Goal: Communication & Community: Answer question/provide support

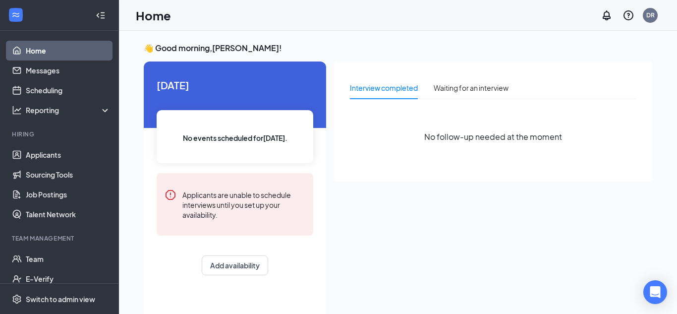
click at [56, 53] on link "Home" at bounding box center [68, 51] width 85 height 20
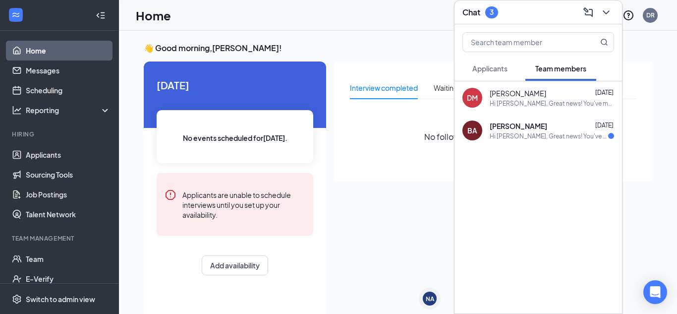
click at [521, 130] on span "[PERSON_NAME]" at bounding box center [519, 126] width 58 height 10
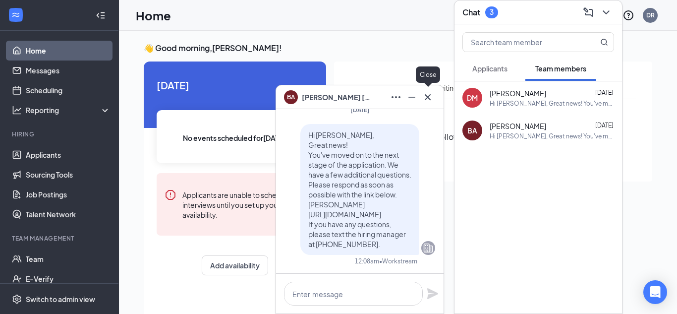
click at [425, 98] on icon "Cross" at bounding box center [428, 97] width 12 height 12
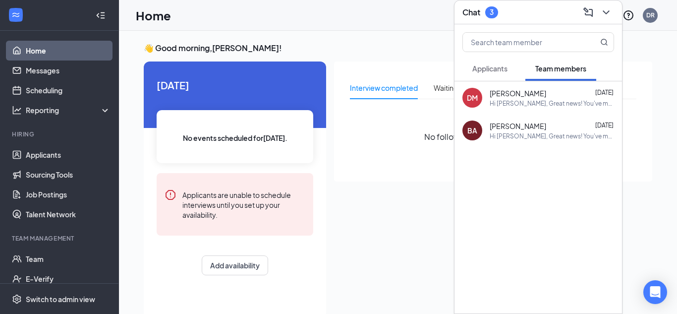
click at [523, 99] on div "Hi [PERSON_NAME], Great news! You've moved on to the next stage of the applicat…" at bounding box center [552, 103] width 124 height 8
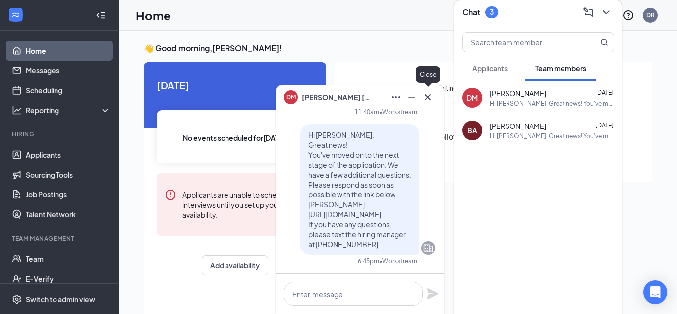
click at [426, 97] on icon "Cross" at bounding box center [428, 97] width 12 height 12
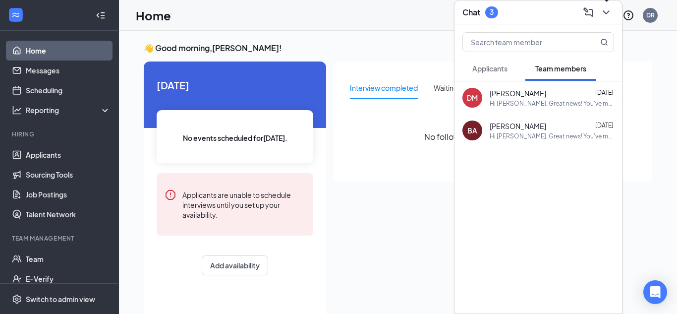
click at [605, 14] on icon "ChevronDown" at bounding box center [606, 12] width 12 height 12
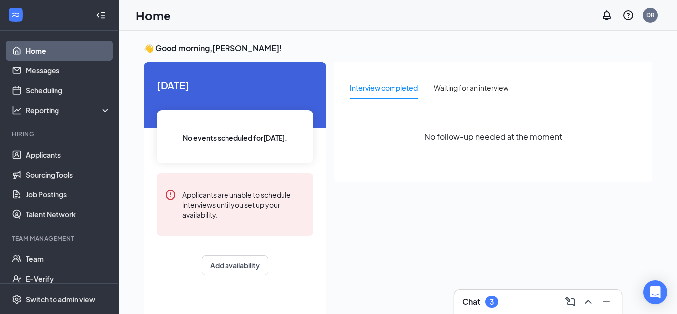
click at [525, 301] on div "Chat 3" at bounding box center [539, 301] width 152 height 16
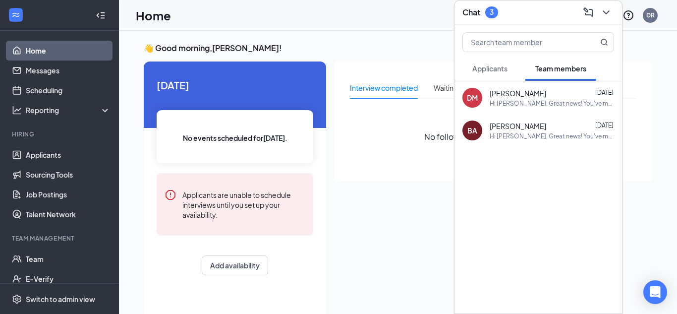
click at [489, 67] on span "Applicants" at bounding box center [489, 68] width 35 height 9
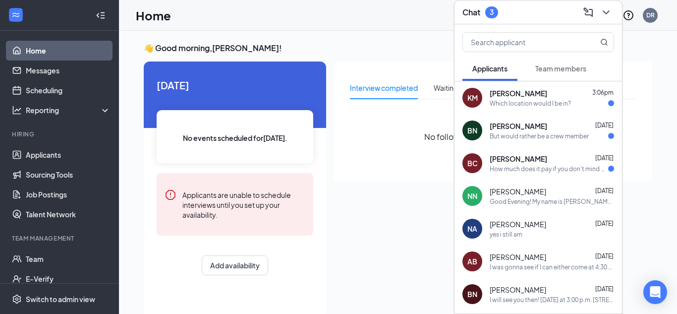
click at [519, 165] on div "How much does it pay if you don't mind my asking?" at bounding box center [549, 169] width 118 height 8
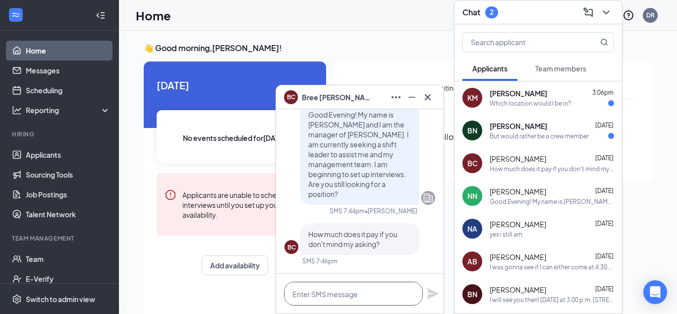
click at [343, 293] on textarea at bounding box center [353, 294] width 139 height 24
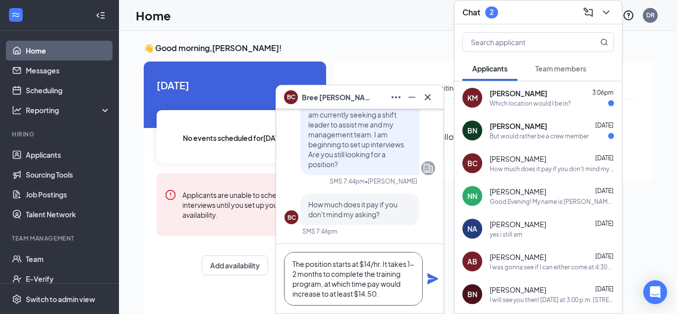
click at [366, 285] on textarea "The position starts at $14/hr. It takes 1-2 months to complete the training pro…" at bounding box center [353, 279] width 139 height 54
click at [405, 297] on textarea "The position starts at $14/hr. It takes 1-2 months to complete the training pro…" at bounding box center [353, 279] width 139 height 54
type textarea "The position starts at $14/hr. It takes 1-2 months to complete the training pro…"
click at [431, 279] on icon "Plane" at bounding box center [433, 279] width 12 height 12
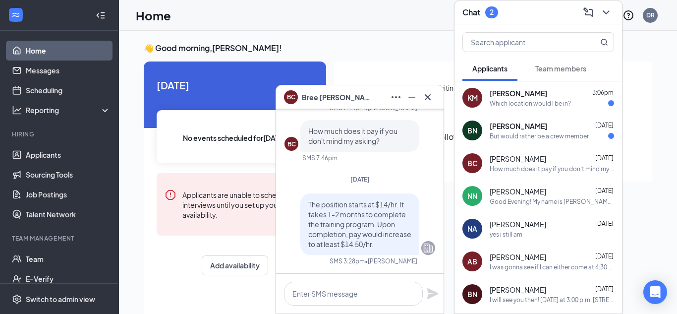
scroll to position [0, 0]
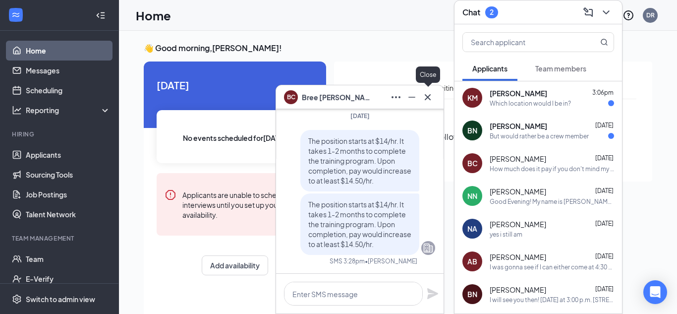
click at [428, 97] on icon "Cross" at bounding box center [428, 97] width 6 height 6
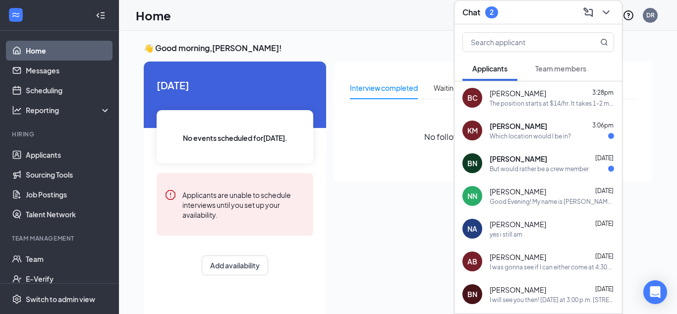
click at [529, 162] on div "[PERSON_NAME] [DATE]" at bounding box center [552, 159] width 124 height 10
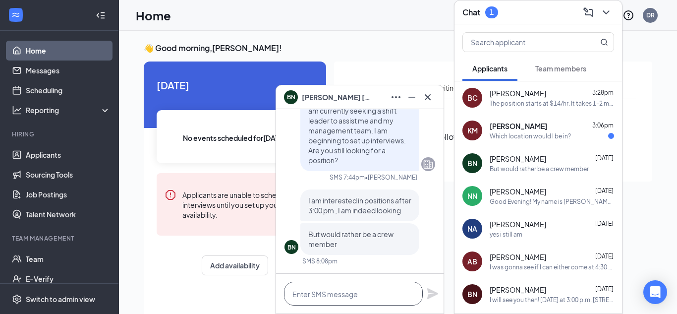
click at [340, 296] on textarea at bounding box center [353, 294] width 139 height 24
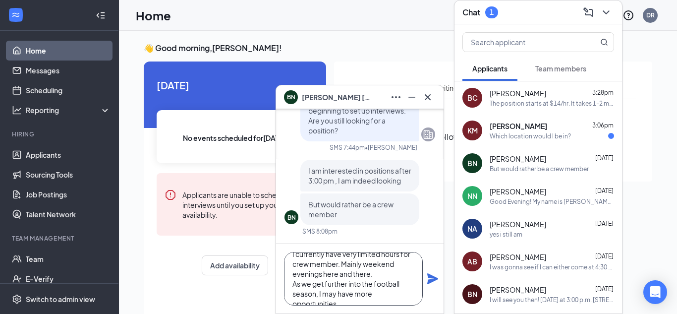
scroll to position [20, 0]
type textarea "I currently have very limited hours for crew member. Mainly weekend evenings he…"
click at [430, 280] on icon "Plane" at bounding box center [432, 278] width 11 height 11
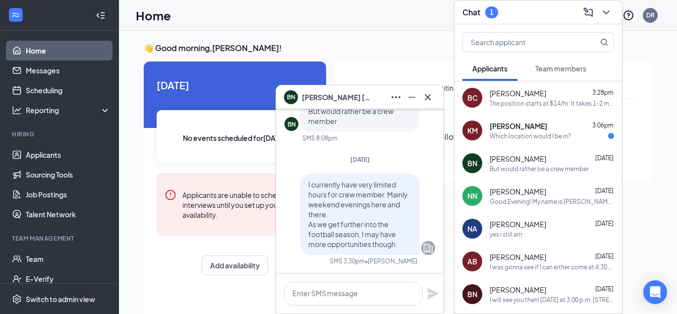
scroll to position [0, 0]
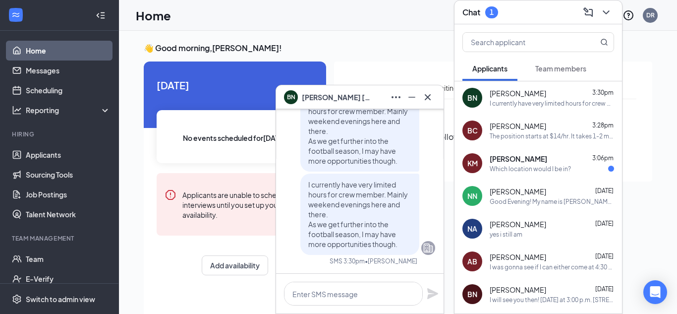
click at [549, 160] on div "[PERSON_NAME] 3:06pm" at bounding box center [552, 159] width 124 height 10
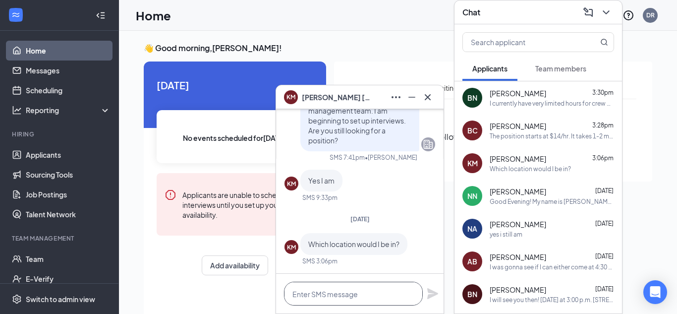
click at [340, 297] on textarea at bounding box center [353, 294] width 139 height 24
type textarea "I"
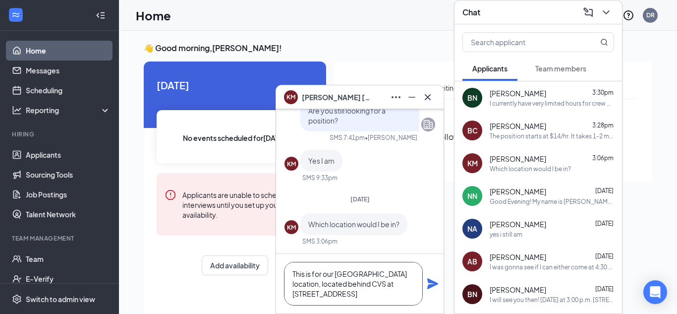
type textarea "This is for our [GEOGRAPHIC_DATA] location, located behind CVS at [STREET_ADDRE…"
click at [432, 282] on icon "Plane" at bounding box center [432, 283] width 11 height 11
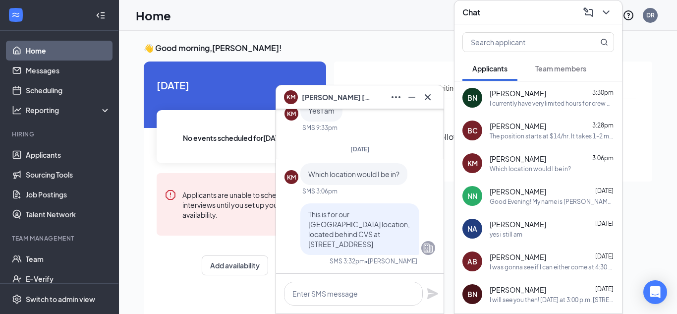
scroll to position [0, 0]
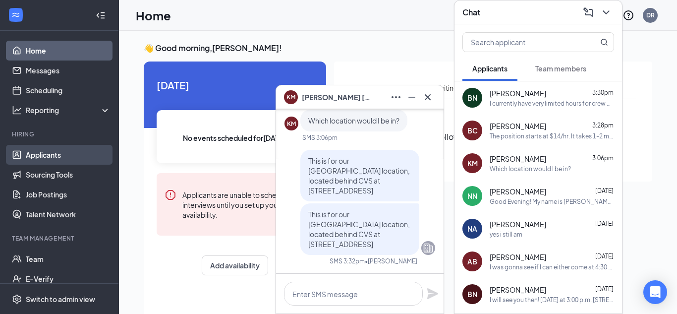
click at [48, 153] on link "Applicants" at bounding box center [68, 155] width 85 height 20
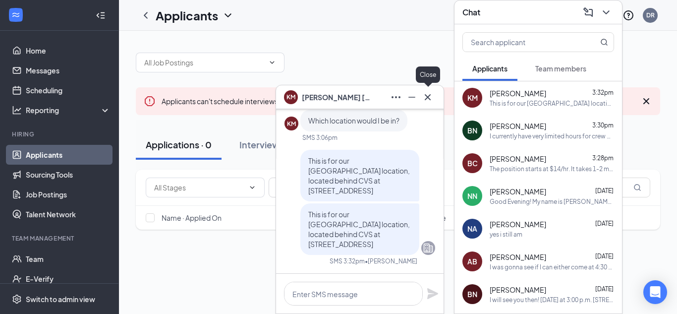
click at [431, 95] on icon "Cross" at bounding box center [428, 97] width 12 height 12
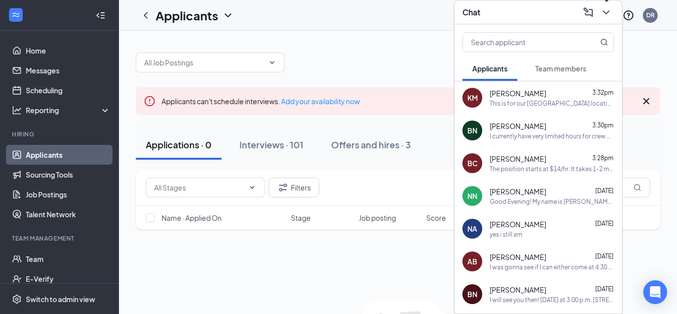
click at [605, 11] on icon "ChevronDown" at bounding box center [606, 12] width 12 height 12
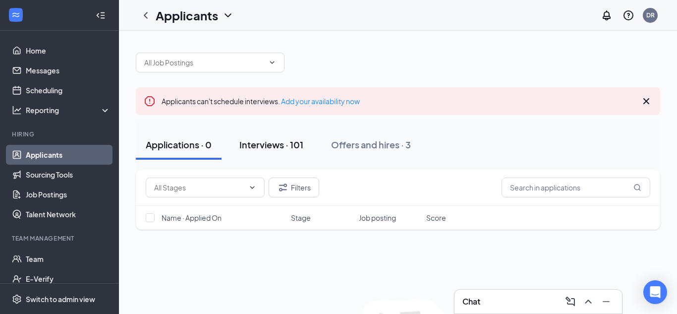
click at [278, 144] on div "Interviews · 101" at bounding box center [271, 144] width 64 height 12
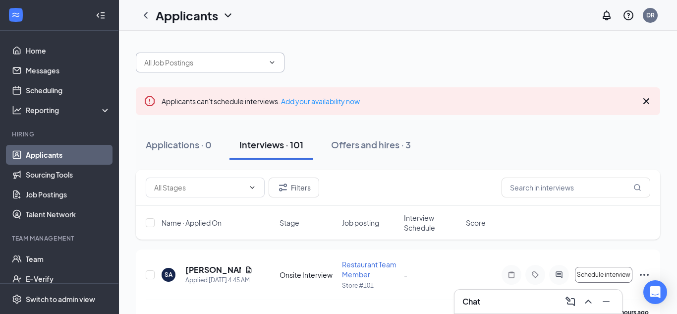
click at [267, 62] on span at bounding box center [271, 62] width 10 height 8
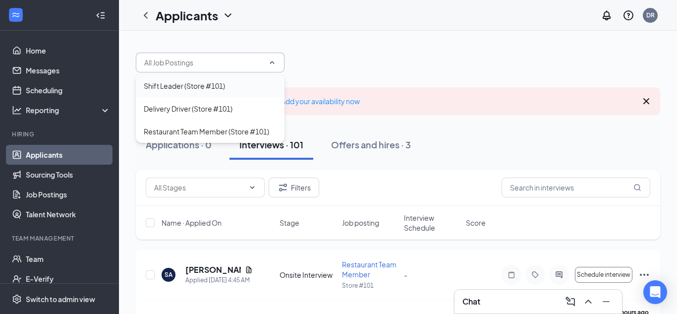
click at [200, 90] on div "Shift Leader (Store #101)" at bounding box center [184, 85] width 81 height 11
type input "Shift Leader (Store #101)"
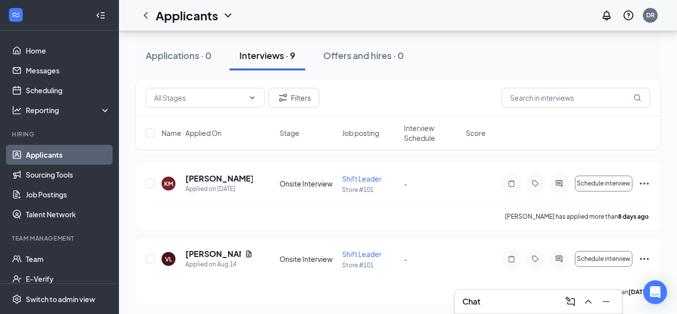
scroll to position [181, 0]
click at [218, 180] on h5 "[PERSON_NAME]" at bounding box center [218, 179] width 67 height 11
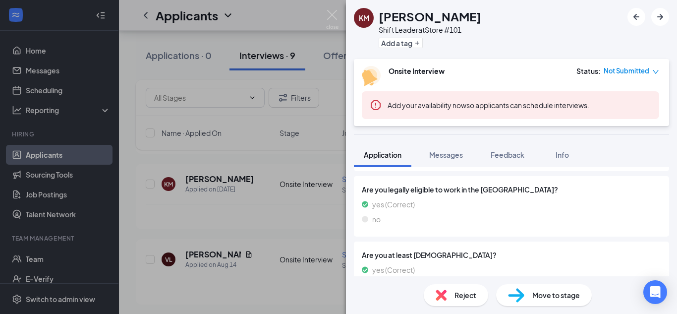
scroll to position [663, 0]
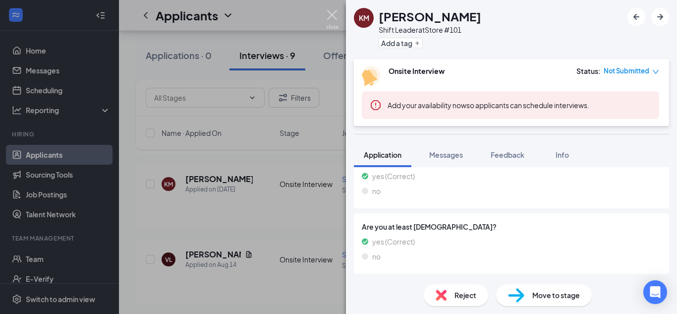
click at [331, 15] on img at bounding box center [332, 19] width 12 height 19
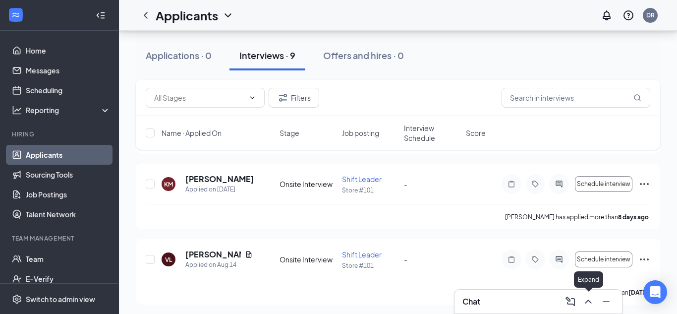
click at [588, 298] on icon "ChevronUp" at bounding box center [588, 301] width 12 height 12
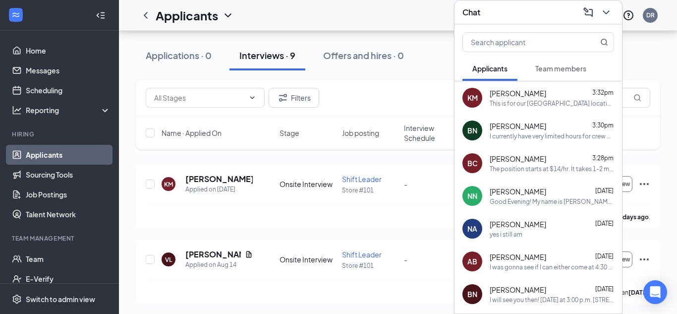
click at [539, 105] on div "This is for our [GEOGRAPHIC_DATA] location, located behind CVS at [STREET_ADDRE…" at bounding box center [552, 103] width 124 height 8
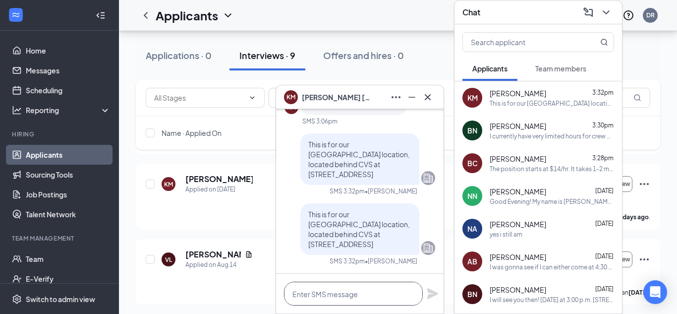
click at [362, 295] on textarea at bounding box center [353, 294] width 139 height 24
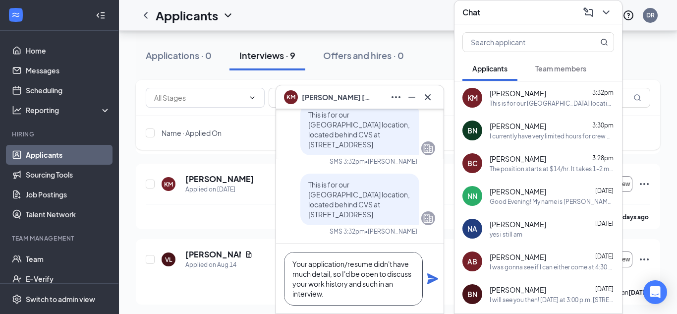
type textarea "Your application/resume didn't have much detail, so I'd be open to discuss your…"
click at [369, 296] on textarea "Your application/resume didn't have much detail, so I'd be open to discuss your…" at bounding box center [353, 279] width 139 height 54
click at [200, 180] on h5 "[PERSON_NAME]" at bounding box center [218, 179] width 67 height 11
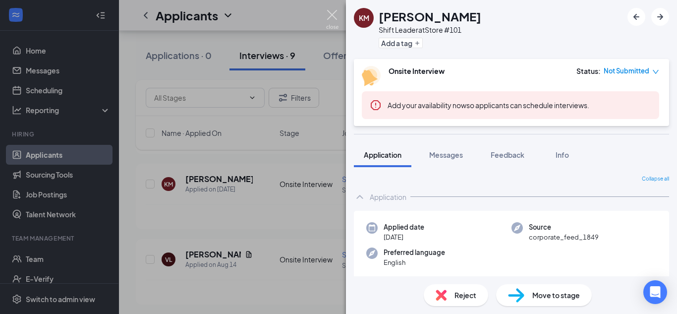
click at [326, 18] on img at bounding box center [332, 19] width 12 height 19
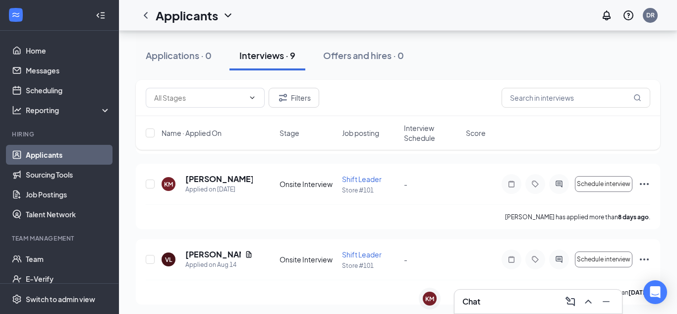
click at [509, 304] on div "Chat" at bounding box center [539, 301] width 152 height 16
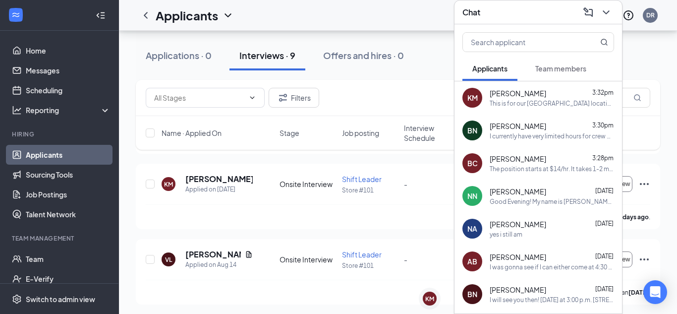
click at [531, 103] on div "This is for our [GEOGRAPHIC_DATA] location, located behind CVS at [STREET_ADDRE…" at bounding box center [552, 103] width 124 height 8
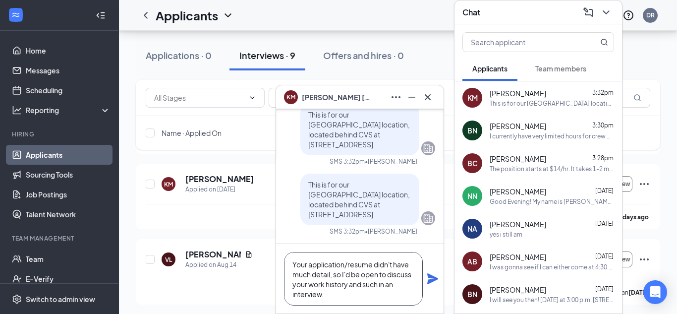
click at [350, 297] on textarea "Your application/resume didn't have much detail, so I'd be open to discuss your…" at bounding box center [353, 279] width 139 height 54
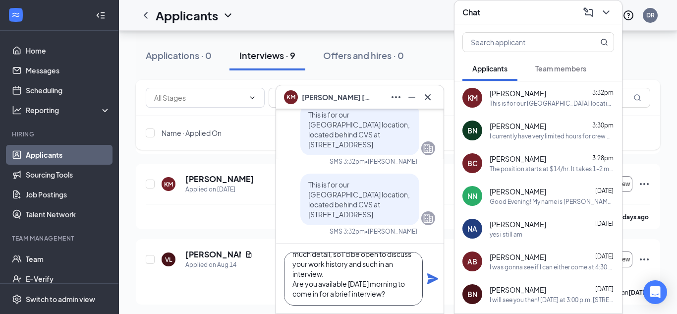
type textarea "Your application/resume didn't have much detail, so I'd be open to discuss your…"
click at [431, 278] on icon "Plane" at bounding box center [433, 279] width 12 height 12
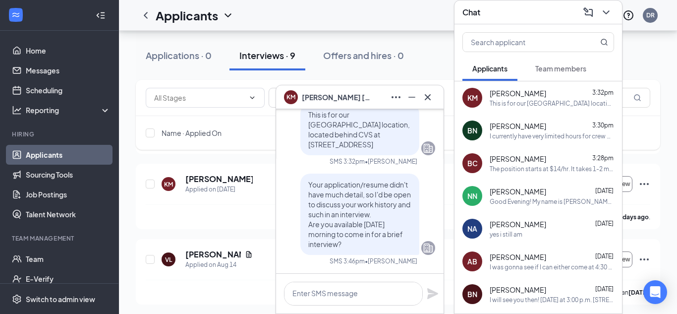
scroll to position [0, 0]
click at [429, 96] on icon "Cross" at bounding box center [428, 97] width 12 height 12
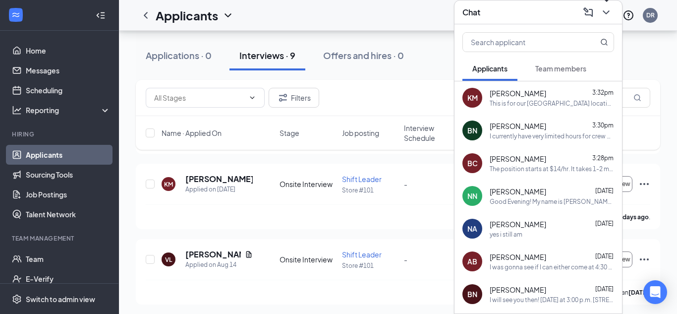
click at [609, 11] on icon "ChevronDown" at bounding box center [606, 12] width 6 height 4
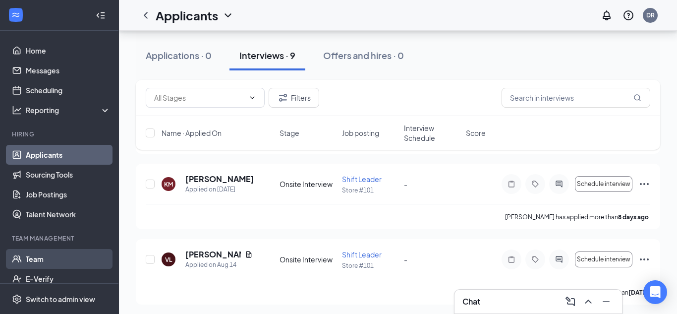
click at [27, 257] on link "Team" at bounding box center [68, 259] width 85 height 20
